Goal: Task Accomplishment & Management: Complete application form

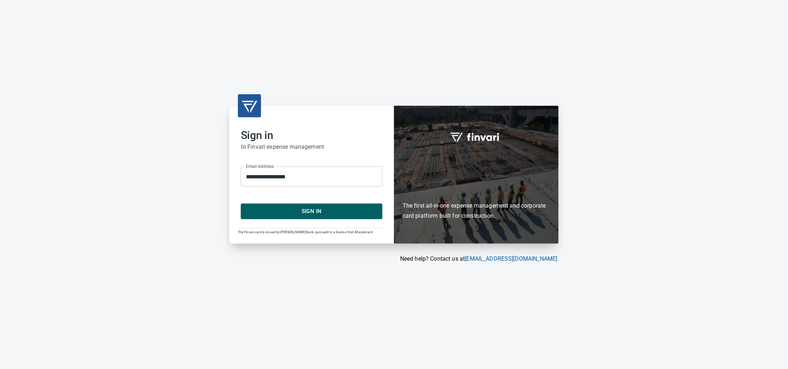
click at [309, 219] on button "Sign In" at bounding box center [312, 211] width 142 height 15
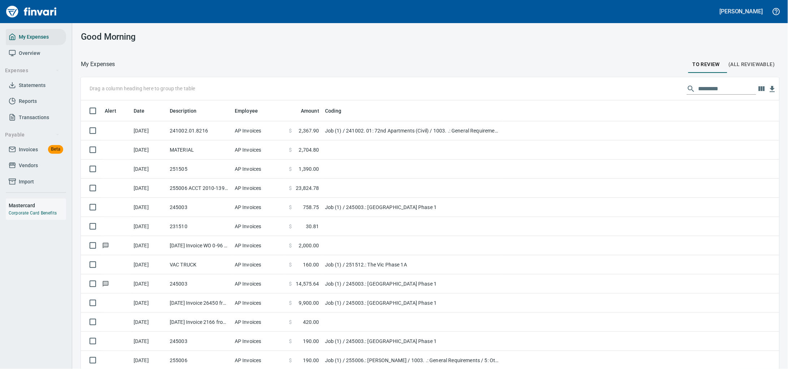
scroll to position [283, 678]
click at [30, 154] on span "Invoices" at bounding box center [28, 149] width 19 height 9
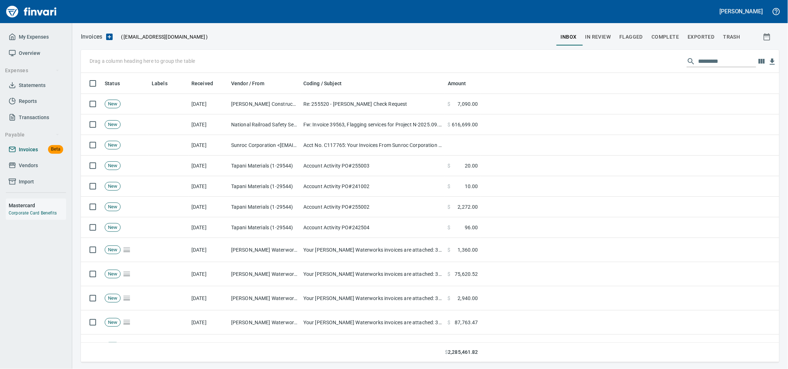
scroll to position [283, 685]
drag, startPoint x: 163, startPoint y: 86, endPoint x: 95, endPoint y: 57, distance: 74.6
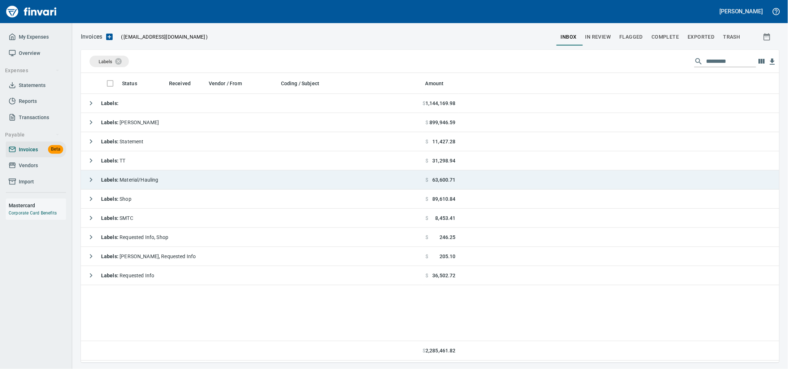
click at [180, 186] on td "Labels : Material/Hauling" at bounding box center [252, 179] width 342 height 19
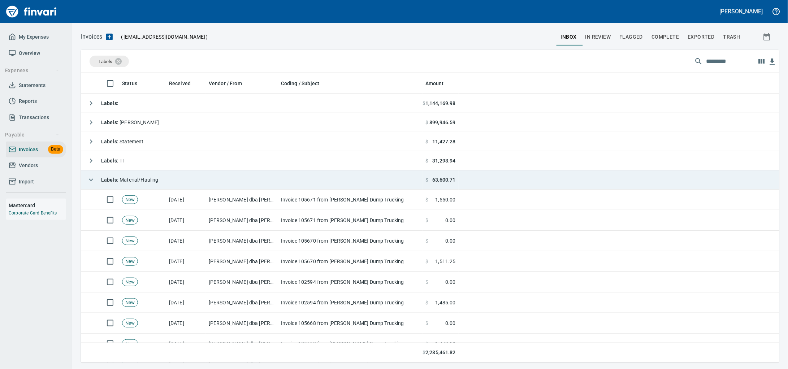
click at [180, 183] on td "Labels : Material/Hauling" at bounding box center [252, 179] width 342 height 19
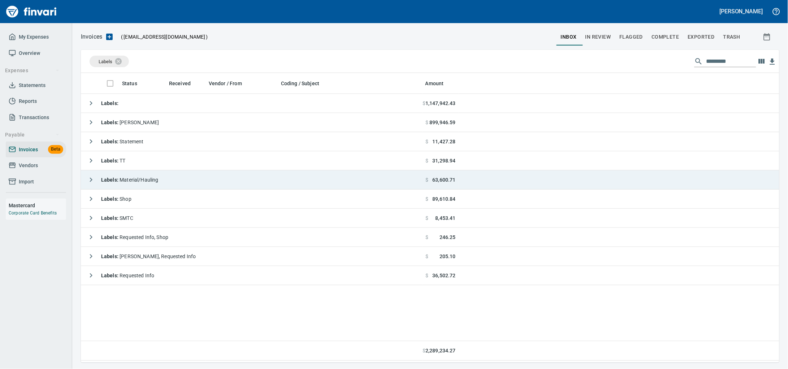
click at [176, 178] on td "Labels : Material/Hauling" at bounding box center [252, 179] width 342 height 19
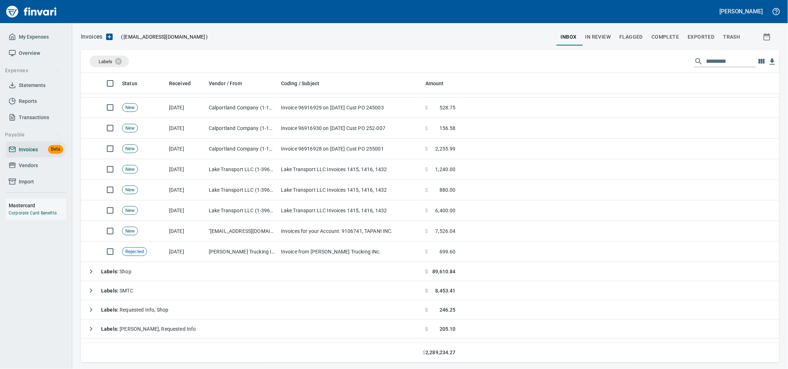
scroll to position [812, 0]
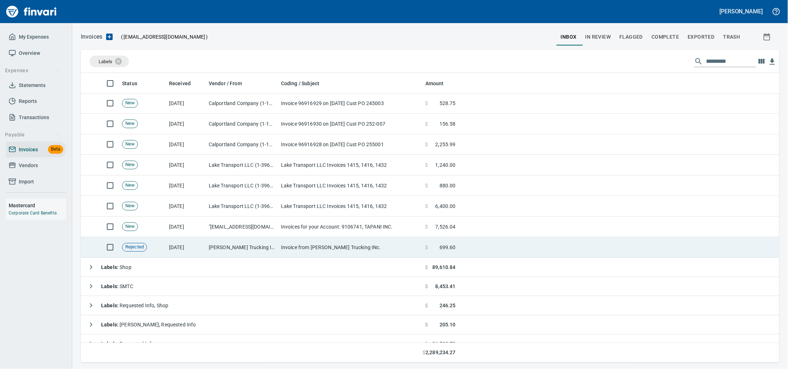
click at [269, 242] on td "Janke Trucking Inc (1-29567)" at bounding box center [242, 247] width 72 height 21
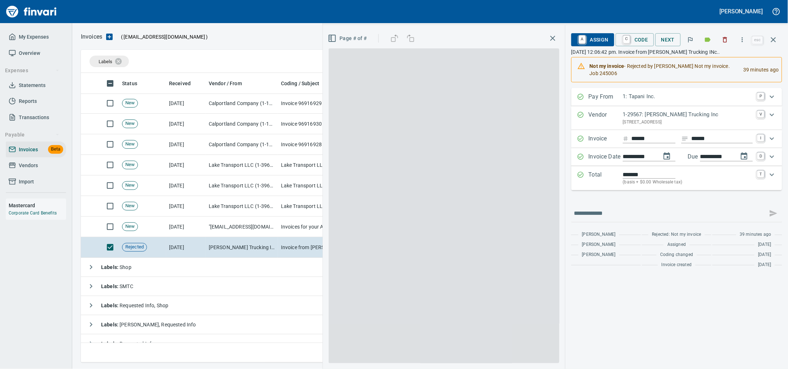
scroll to position [283, 684]
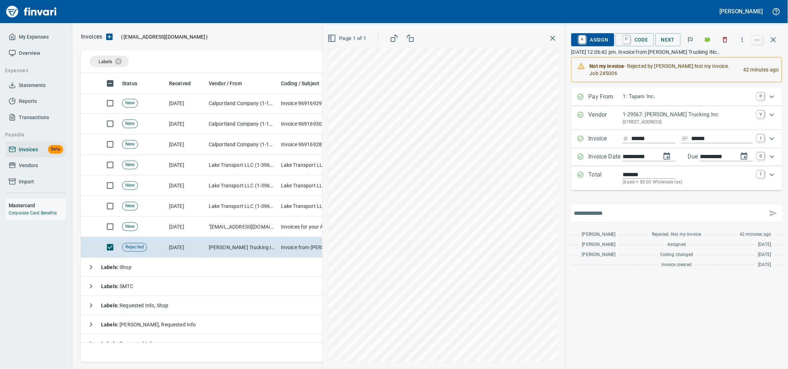
click at [580, 219] on input "text" at bounding box center [669, 214] width 191 height 12
type input "**********"
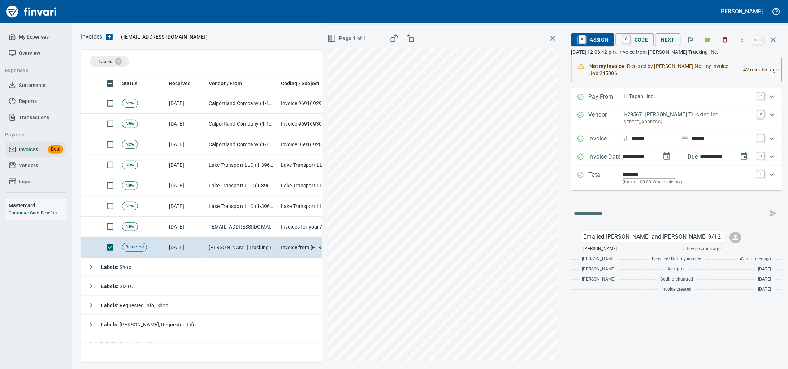
click at [776, 41] on icon "button" at bounding box center [773, 39] width 9 height 9
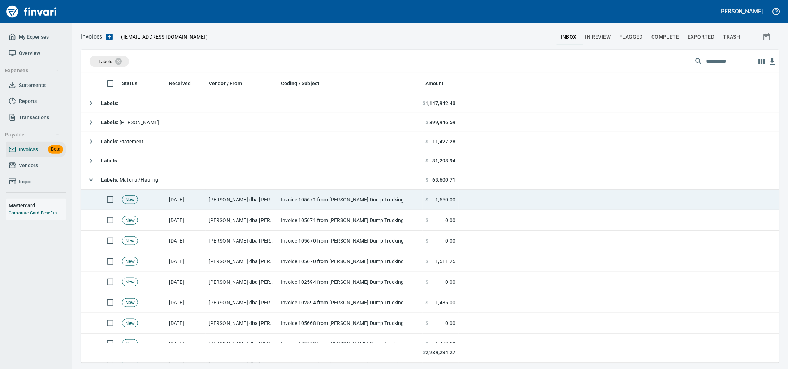
click at [166, 195] on td "9/11/2025" at bounding box center [186, 200] width 40 height 21
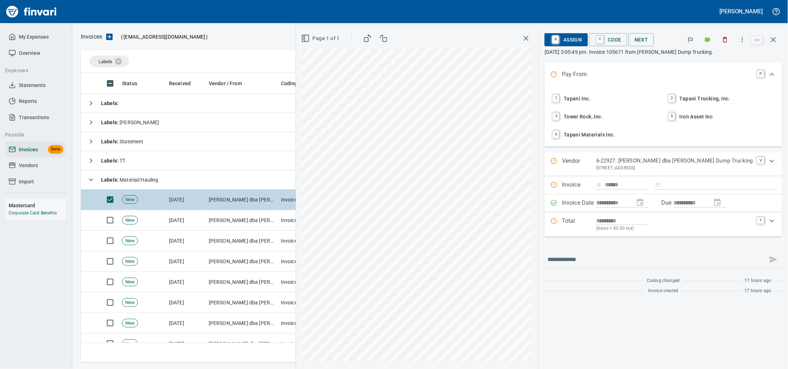
drag, startPoint x: 162, startPoint y: 197, endPoint x: 167, endPoint y: 179, distance: 18.7
click at [162, 196] on td "New" at bounding box center [142, 200] width 47 height 21
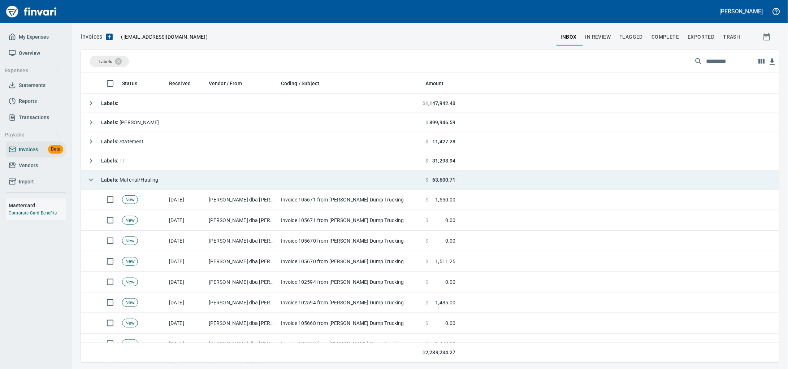
click at [168, 177] on td "Labels : Material/Hauling" at bounding box center [252, 179] width 342 height 19
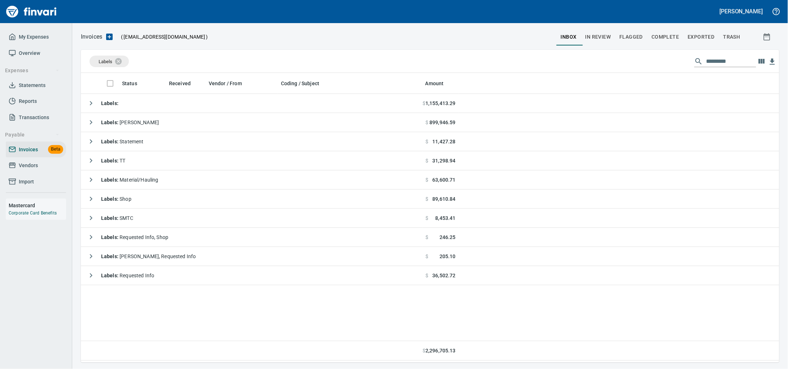
scroll to position [283, 685]
click at [26, 170] on span "Vendors" at bounding box center [28, 165] width 19 height 9
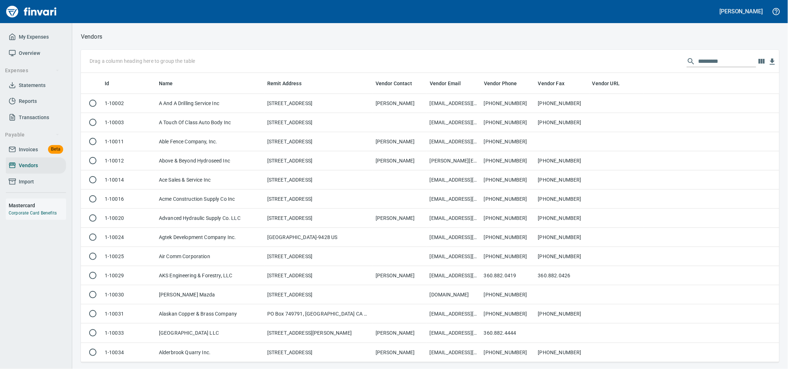
scroll to position [283, 685]
click at [700, 64] on input "text" at bounding box center [727, 62] width 58 height 12
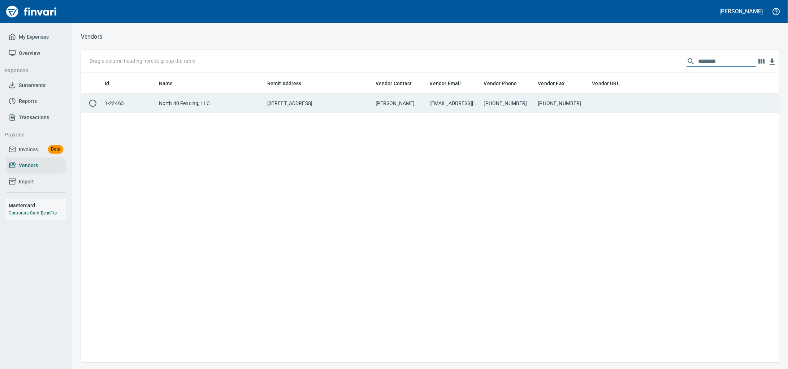
type input "********"
click at [276, 112] on td "12417 NE 107th Ave, Vancouver WA 98662 US" at bounding box center [318, 103] width 108 height 19
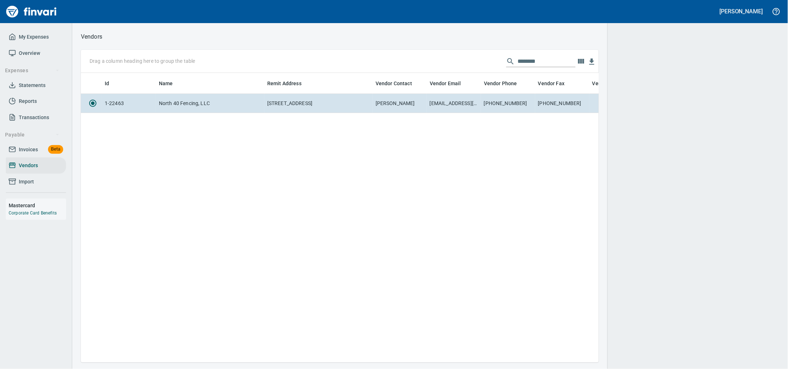
scroll to position [276, 511]
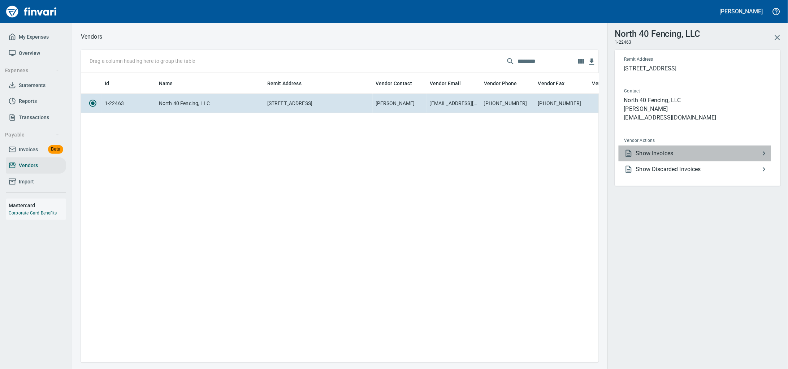
click at [678, 158] on span "Show Invoices" at bounding box center [698, 153] width 124 height 9
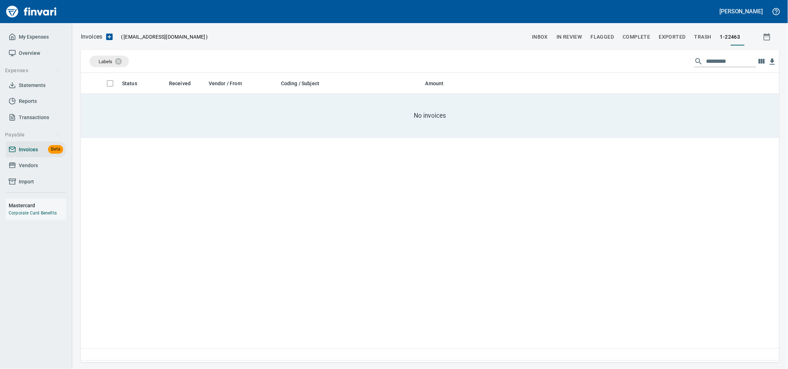
scroll to position [283, 685]
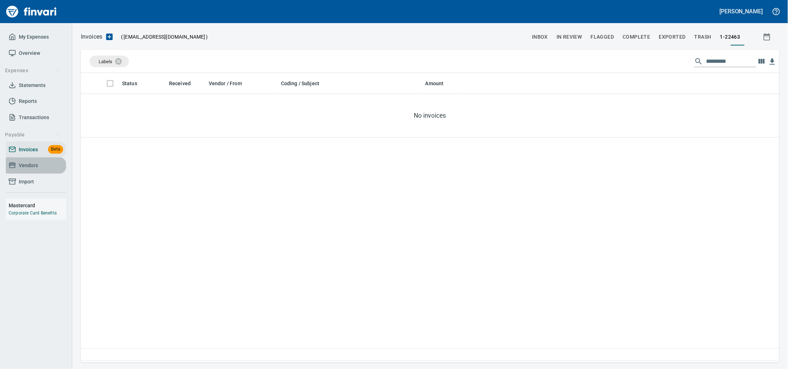
click at [8, 174] on link "Vendors" at bounding box center [36, 165] width 60 height 16
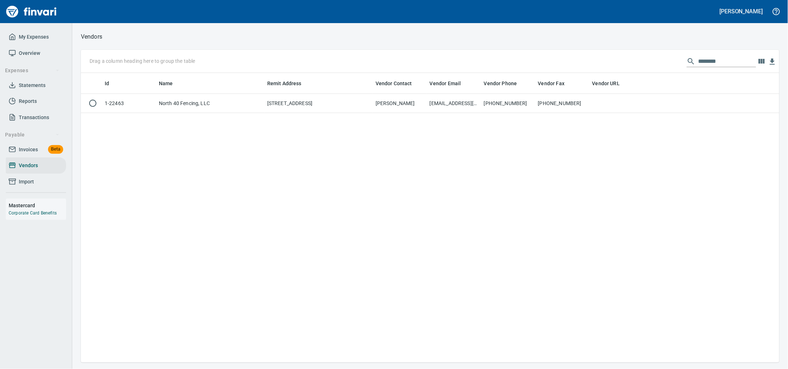
scroll to position [283, 685]
drag, startPoint x: 735, startPoint y: 64, endPoint x: 373, endPoint y: 66, distance: 361.1
click at [376, 65] on div "Drag a column heading here to group the table ********" at bounding box center [430, 61] width 698 height 23
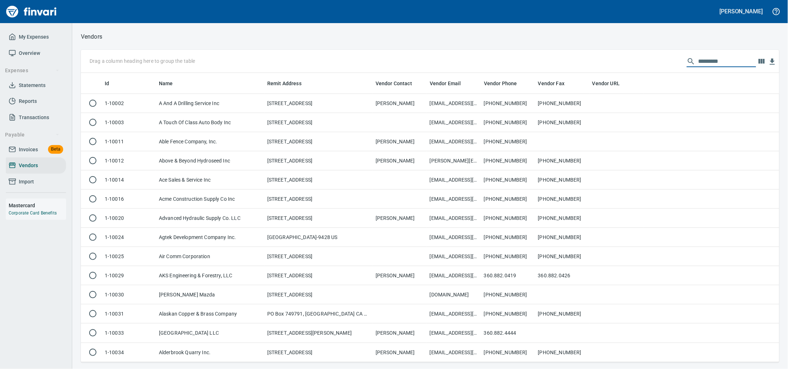
drag, startPoint x: 23, startPoint y: 155, endPoint x: 40, endPoint y: 93, distance: 64.0
click at [23, 154] on span "Invoices" at bounding box center [28, 149] width 19 height 9
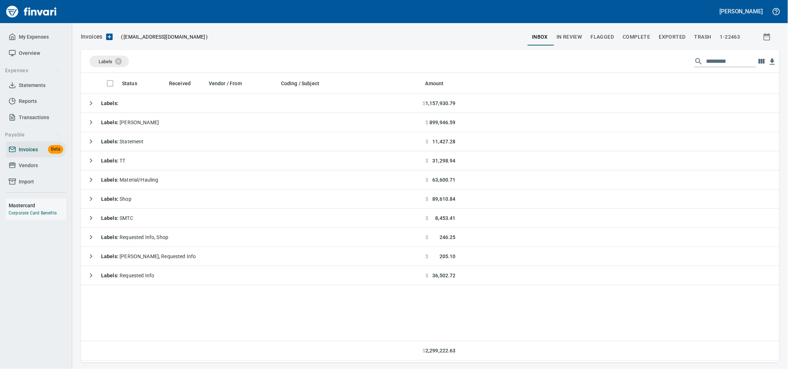
scroll to position [1, 1]
click at [114, 37] on icon "button" at bounding box center [109, 37] width 9 height 9
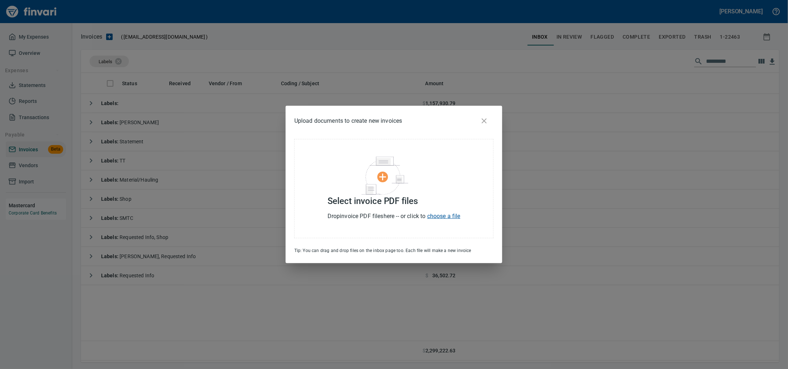
scroll to position [283, 685]
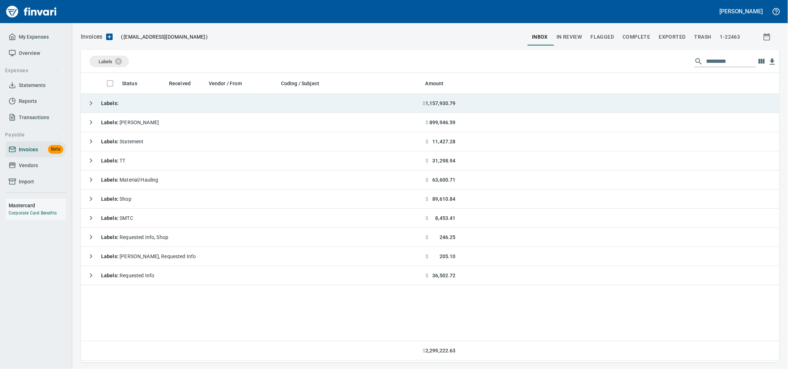
click at [228, 109] on td "Labels :" at bounding box center [252, 103] width 342 height 19
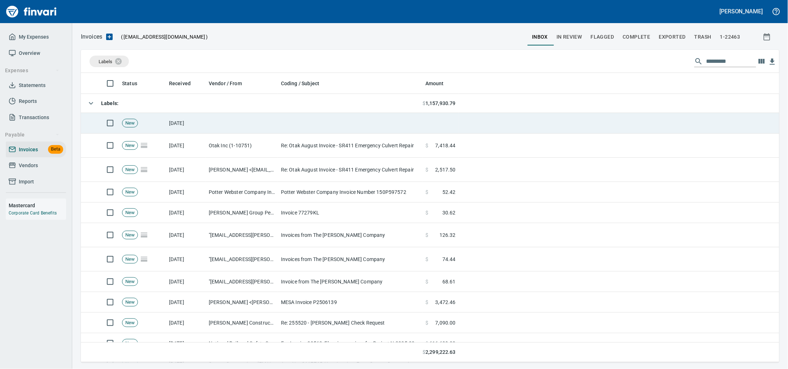
click at [227, 126] on td at bounding box center [242, 123] width 72 height 21
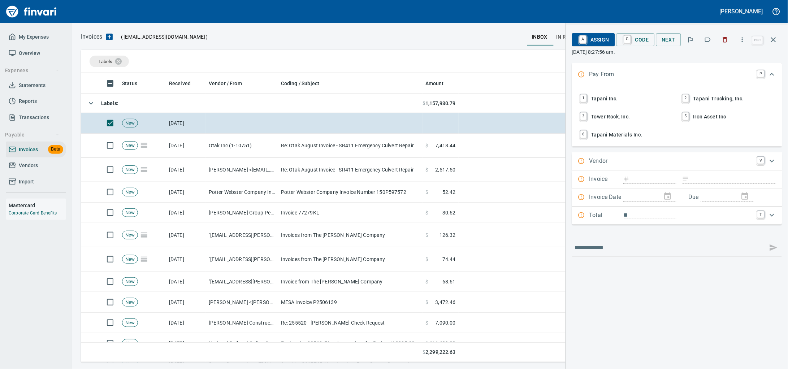
scroll to position [283, 684]
click at [597, 98] on span "1 Tapani Inc." at bounding box center [626, 98] width 95 height 12
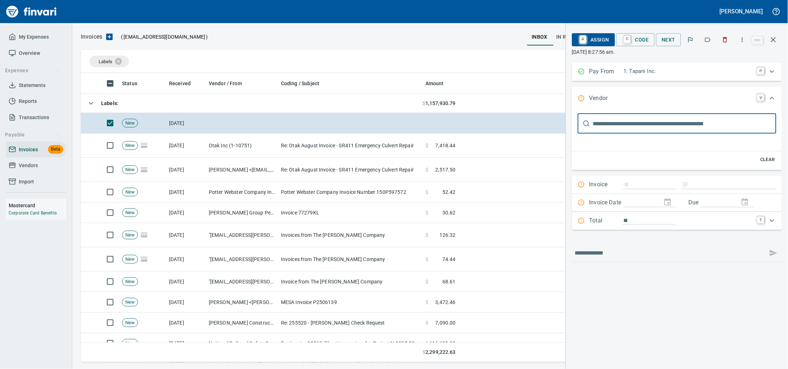
scroll to position [0, 0]
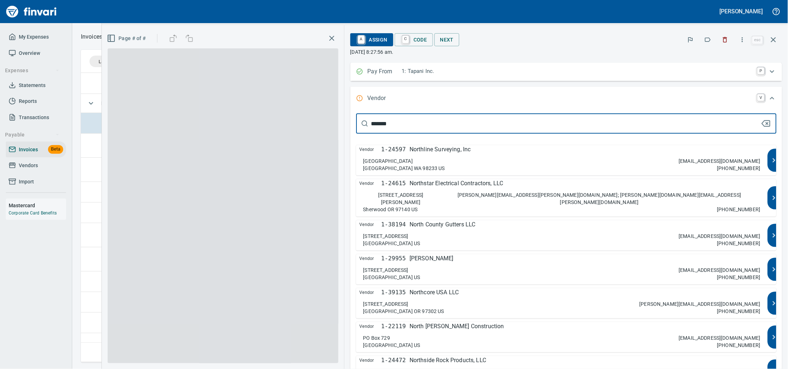
type input "********"
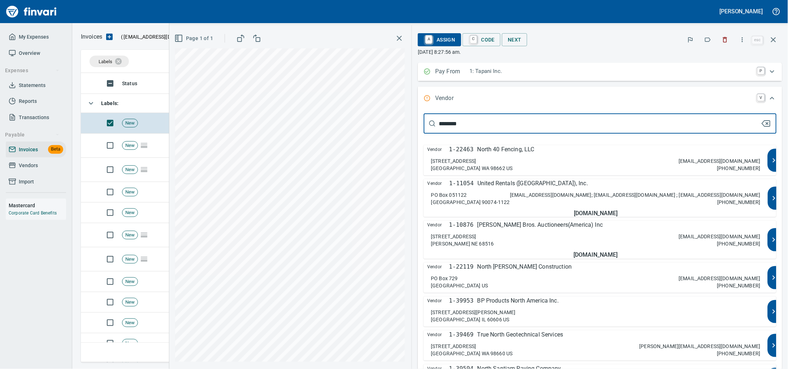
click at [534, 154] on p "North 40 Fencing, LLC" at bounding box center [505, 149] width 57 height 9
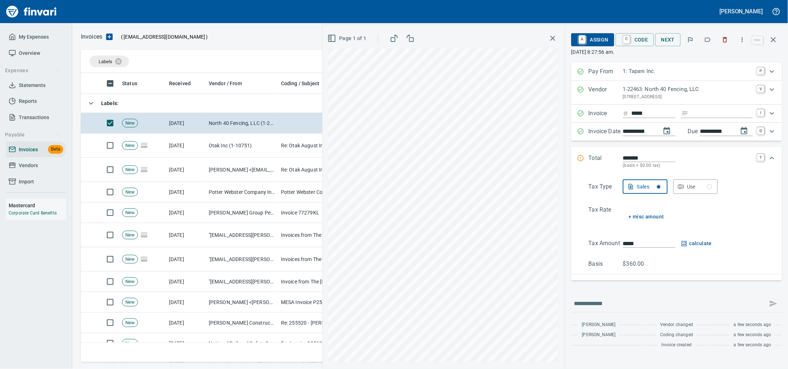
type input "*****"
type input "**********"
type input "*******"
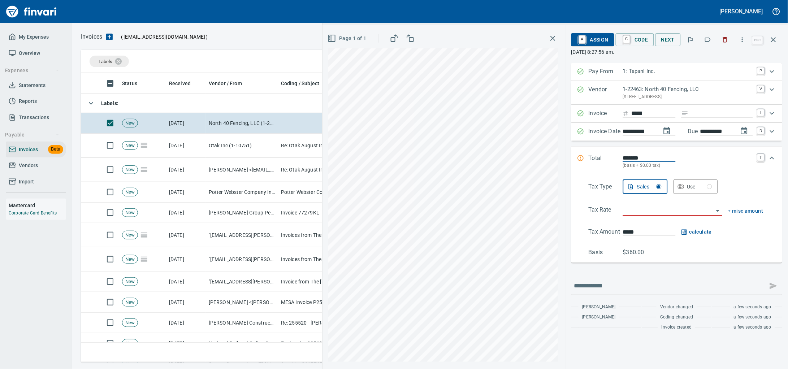
click at [706, 118] on input "Expand" at bounding box center [722, 113] width 61 height 9
type input "******"
click at [714, 136] on input "**********" at bounding box center [716, 131] width 33 height 9
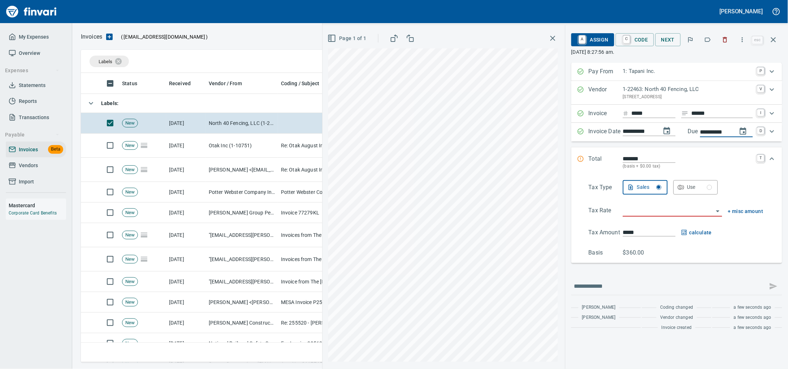
scroll to position [0, 4]
type input "**********"
click at [645, 216] on input "search" at bounding box center [668, 211] width 91 height 10
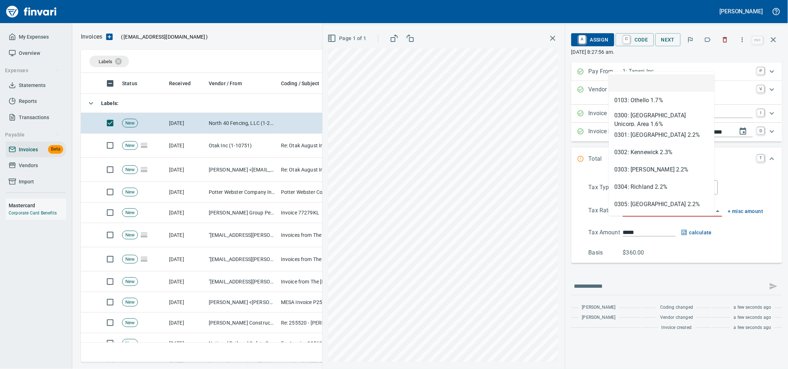
scroll to position [283, 684]
drag, startPoint x: 642, startPoint y: 172, endPoint x: 641, endPoint y: 169, distance: 3.7
click at [641, 169] on li "SE: Service" at bounding box center [662, 169] width 106 height 17
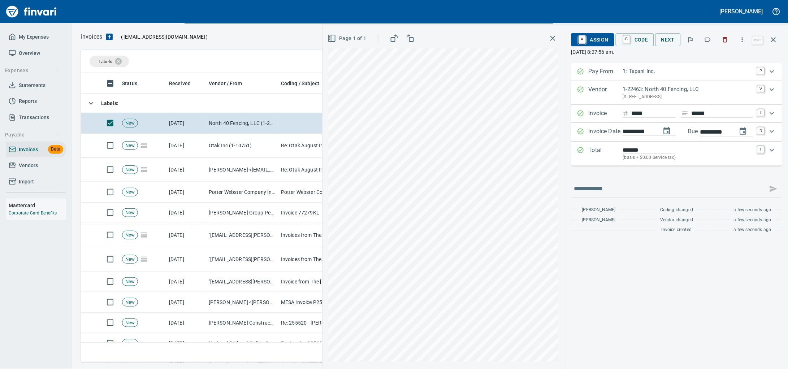
type input "**********"
click at [592, 46] on span "A Assign" at bounding box center [592, 40] width 31 height 12
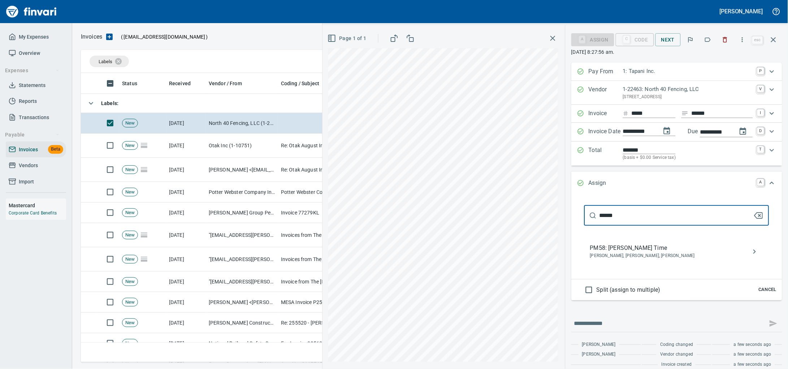
type input "******"
click at [620, 254] on div "PM58: Walker Toliver Time Jeremy Brown, Mark Tapani, Walker Toliver" at bounding box center [676, 251] width 185 height 23
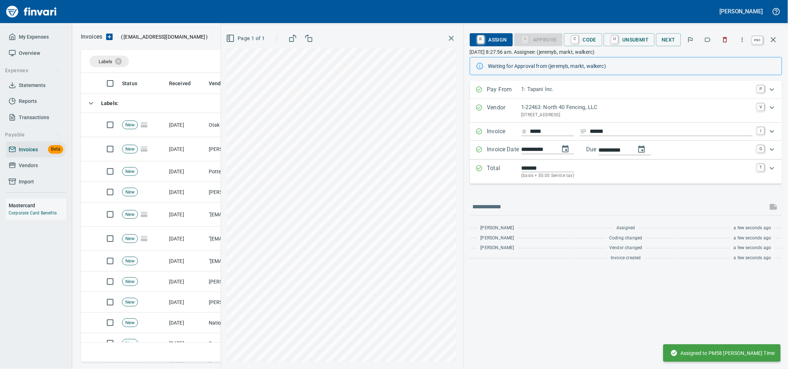
click at [771, 44] on icon "button" at bounding box center [773, 39] width 9 height 9
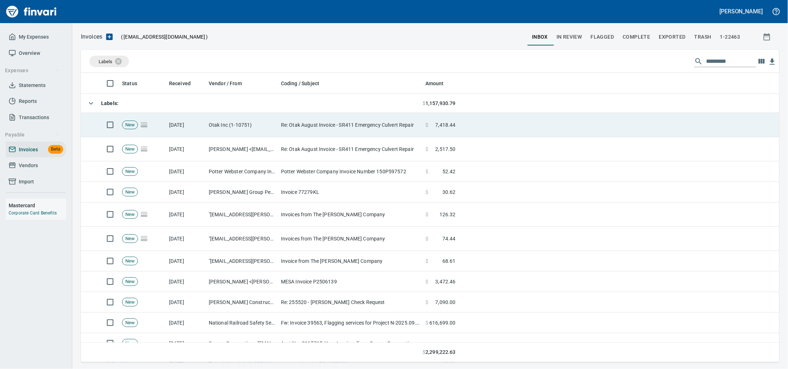
scroll to position [283, 685]
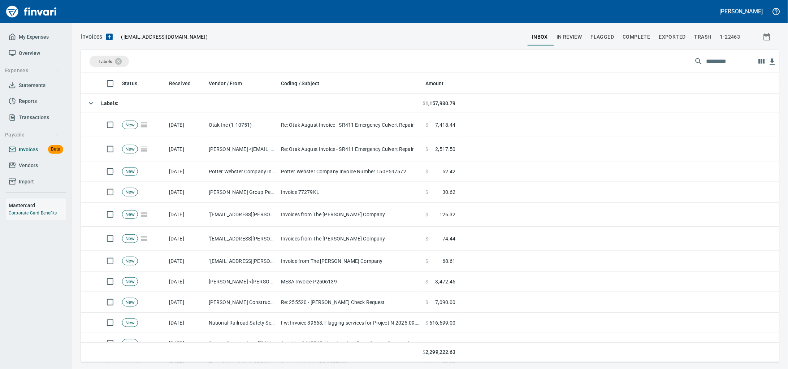
drag, startPoint x: 19, startPoint y: 157, endPoint x: 33, endPoint y: 157, distance: 14.1
click at [19, 154] on span "Invoices" at bounding box center [28, 149] width 19 height 9
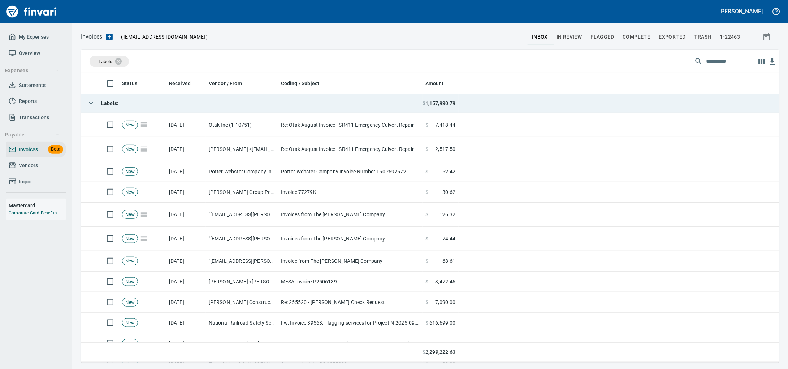
click at [162, 106] on td "Labels :" at bounding box center [252, 103] width 342 height 19
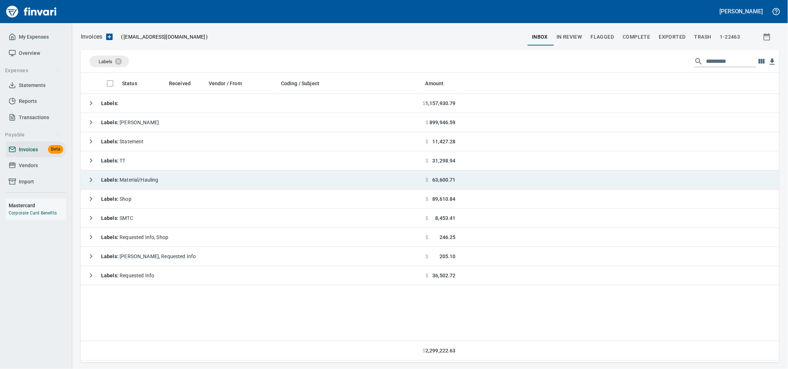
click at [159, 182] on span "Labels : Material/Hauling" at bounding box center [129, 180] width 57 height 6
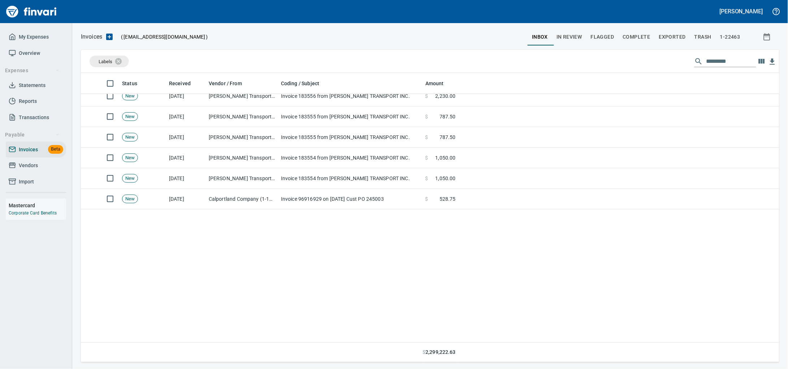
scroll to position [811, 0]
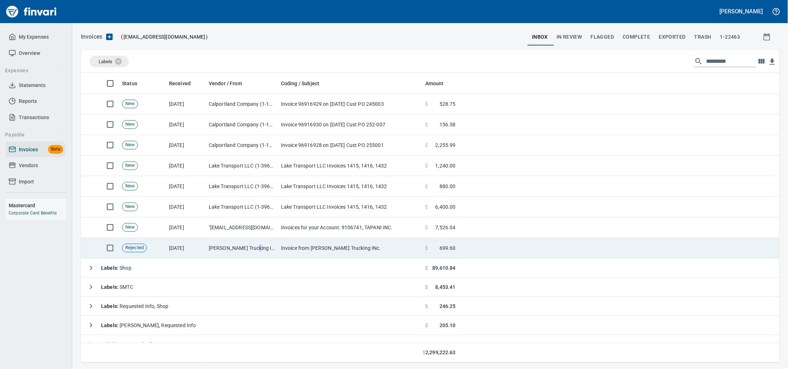
click at [257, 245] on td "Janke Trucking Inc (1-29567)" at bounding box center [242, 248] width 72 height 21
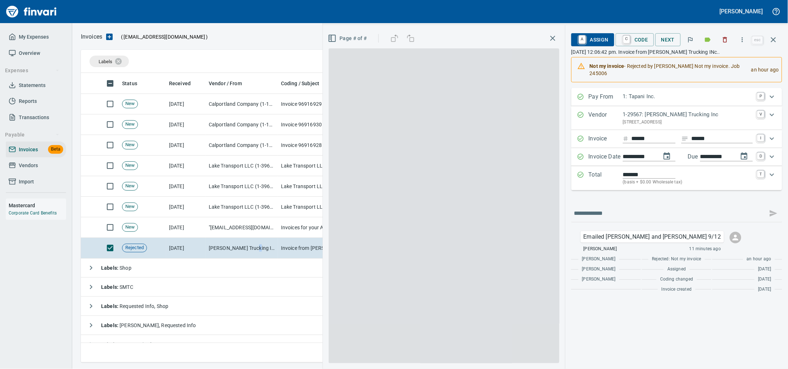
scroll to position [283, 684]
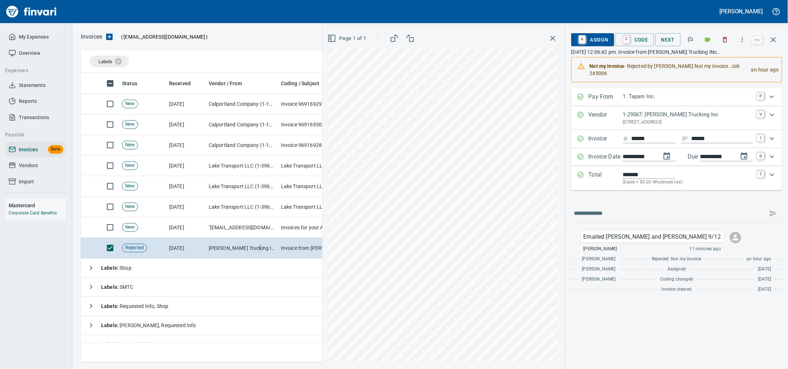
click at [591, 43] on span "A Assign" at bounding box center [592, 40] width 31 height 12
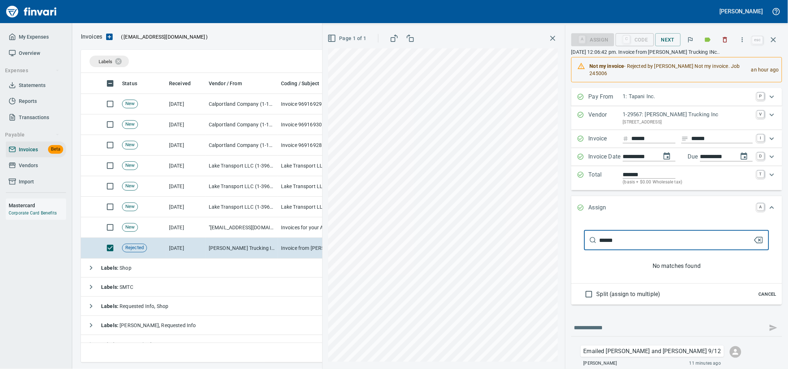
click at [430, 248] on div "**********" at bounding box center [554, 197] width 465 height 344
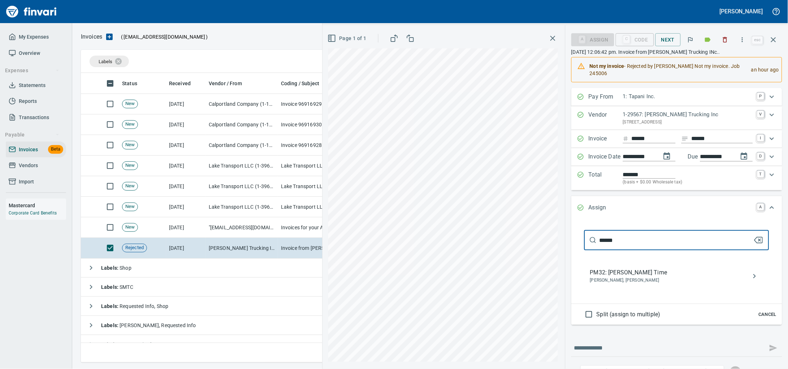
type input "******"
click at [592, 281] on div "PM32: Jerome Sarkinen Time Jerome Sarkinen, Max Bondar" at bounding box center [676, 276] width 185 height 23
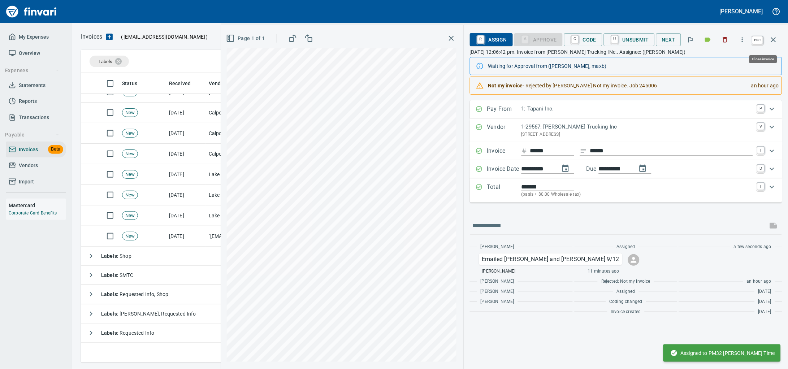
click at [776, 41] on icon "button" at bounding box center [773, 39] width 9 height 9
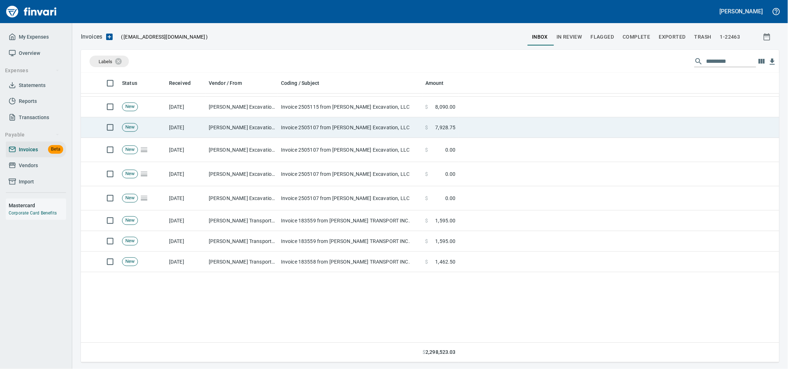
scroll to position [82, 0]
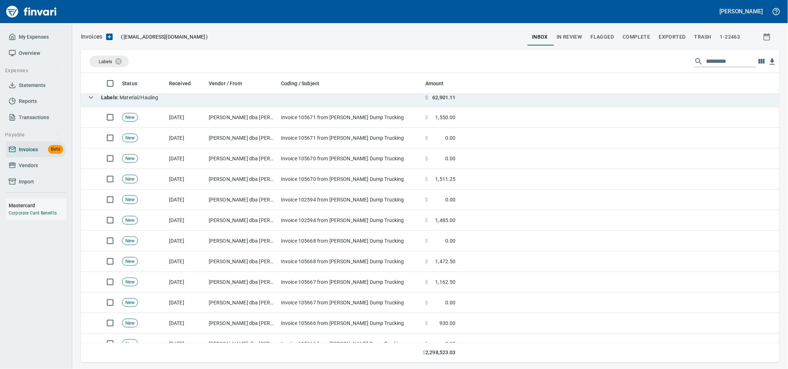
click at [142, 98] on span "Labels : Material/Hauling" at bounding box center [129, 98] width 57 height 6
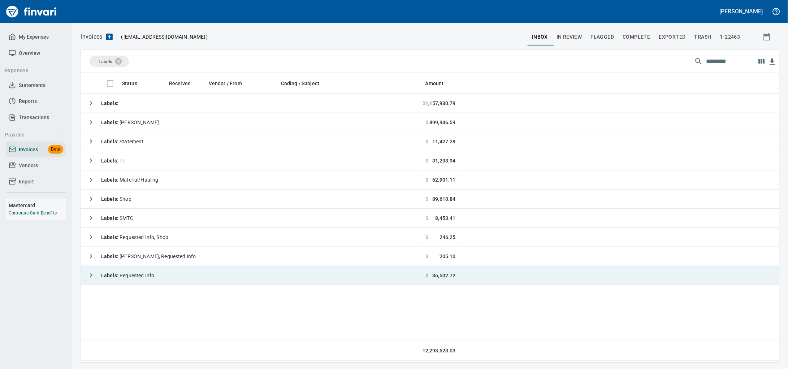
scroll to position [0, 0]
